Goal: Navigation & Orientation: Go to known website

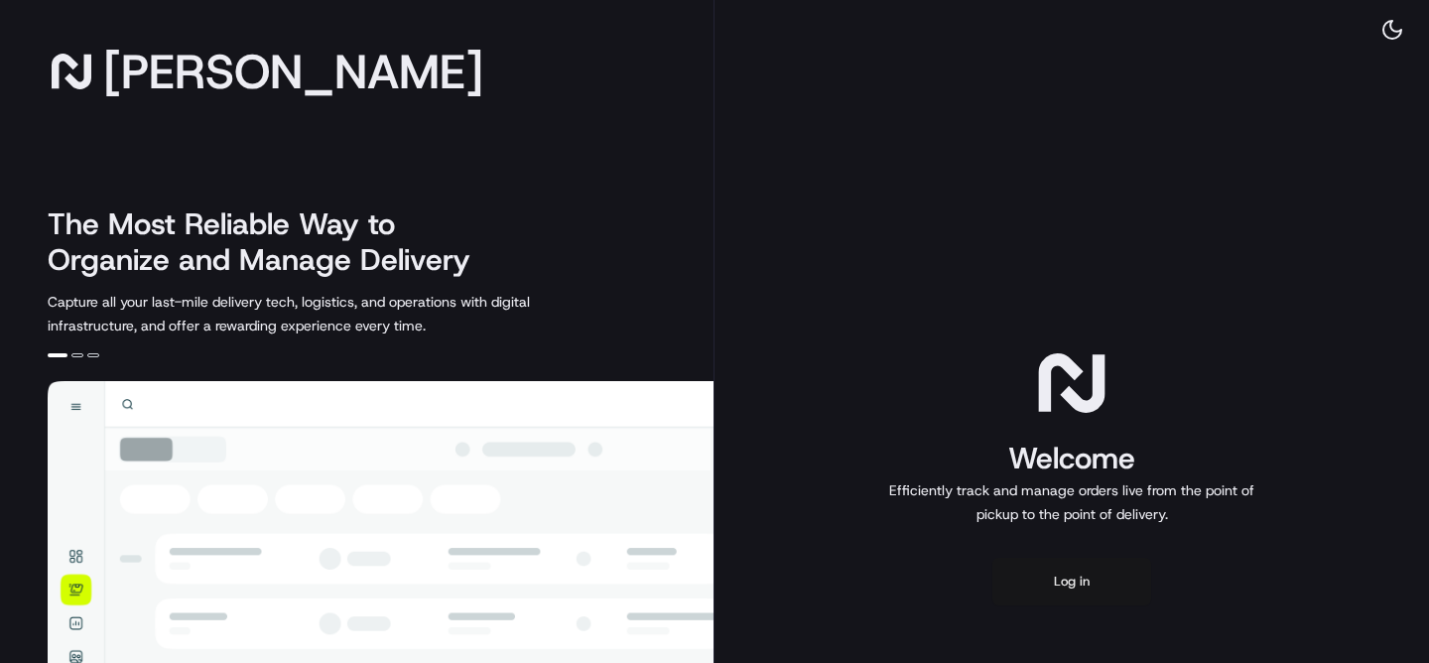
click at [1066, 572] on button "Log in" at bounding box center [1071, 582] width 159 height 48
